Goal: Check status: Check status

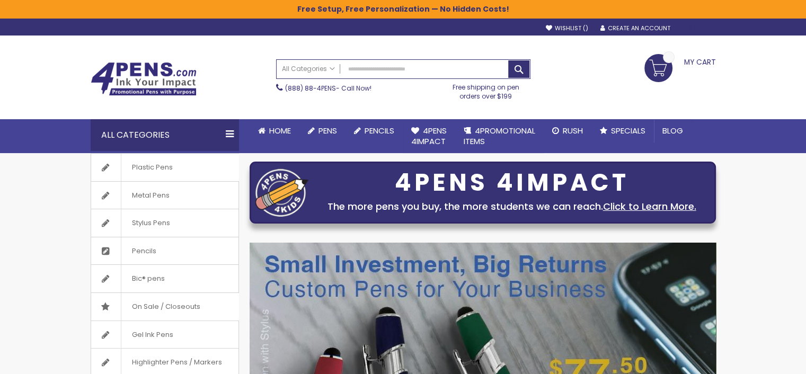
type input "**********"
click at [689, 29] on div "Sign In" at bounding box center [697, 29] width 35 height 8
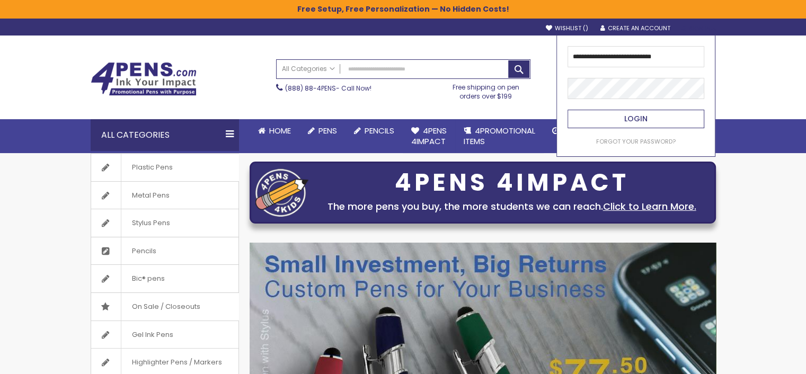
click at [624, 120] on button "Login" at bounding box center [636, 119] width 137 height 19
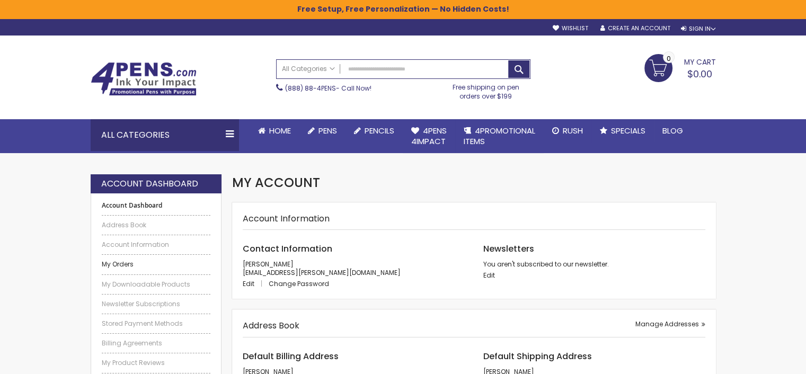
click at [121, 263] on link "My Orders" at bounding box center [156, 264] width 109 height 8
click at [121, 260] on link "My Orders" at bounding box center [156, 264] width 109 height 8
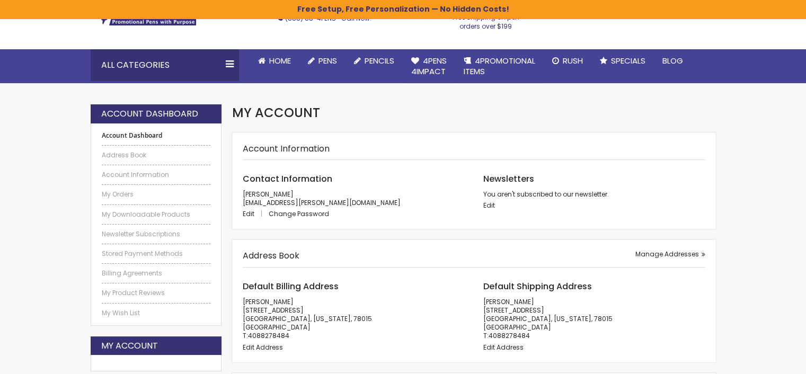
scroll to position [212, 0]
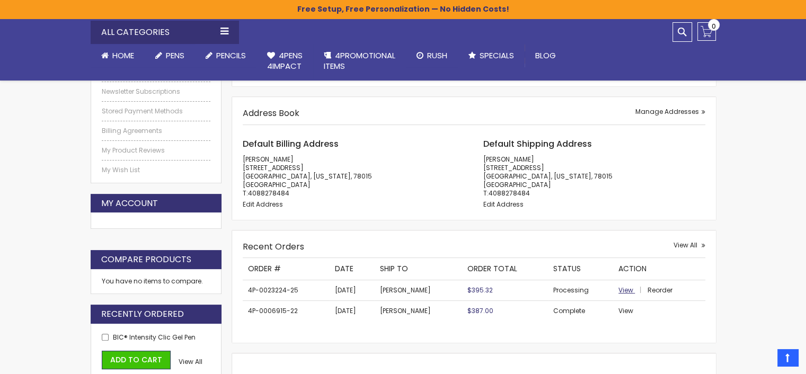
click at [623, 292] on span "View" at bounding box center [625, 290] width 15 height 9
click at [624, 288] on span "View" at bounding box center [625, 290] width 15 height 9
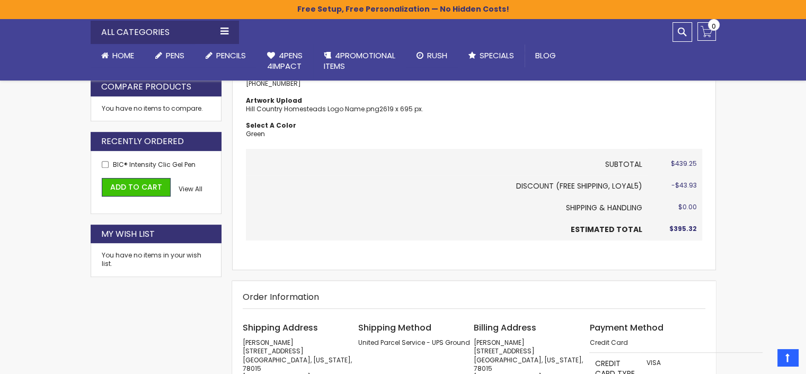
scroll to position [371, 0]
